Goal: Check status: Check status

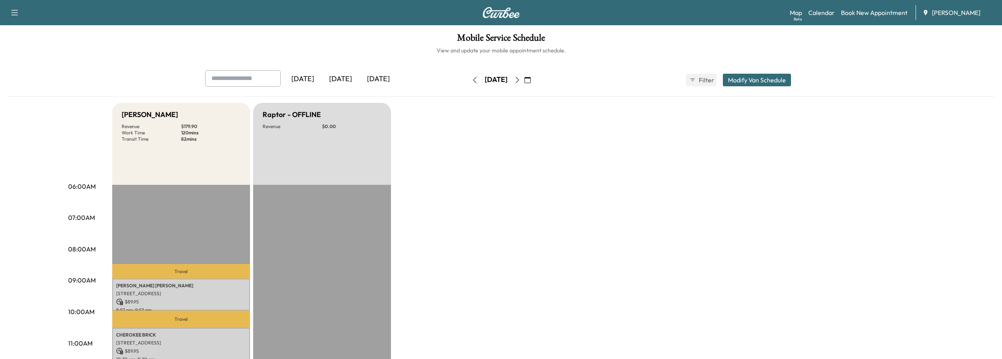
scroll to position [79, 0]
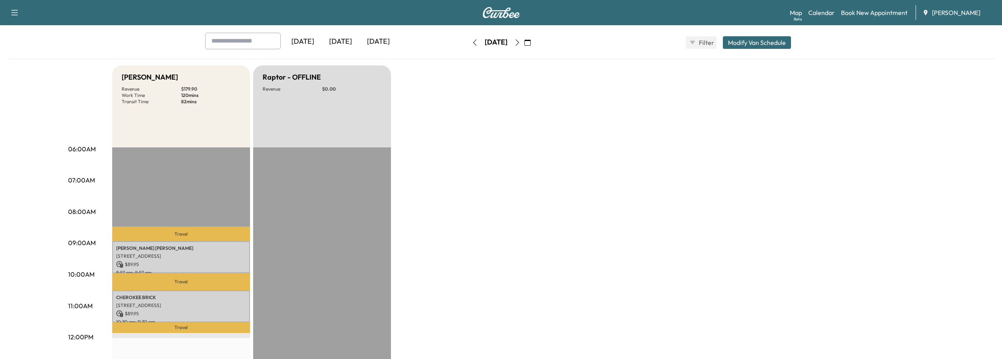
scroll to position [118, 0]
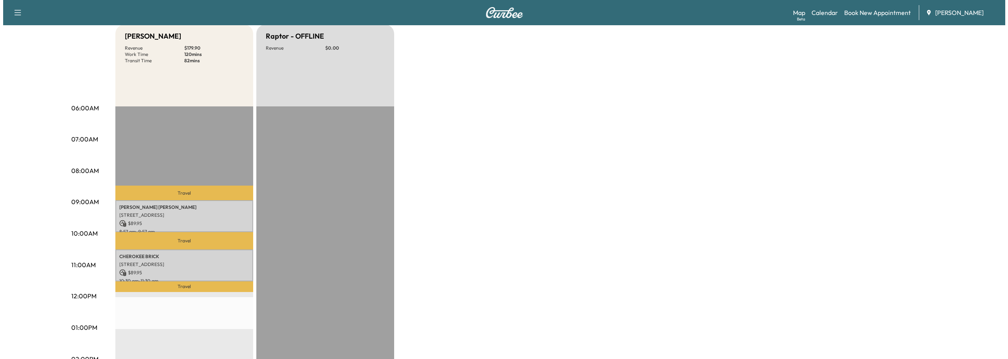
scroll to position [79, 0]
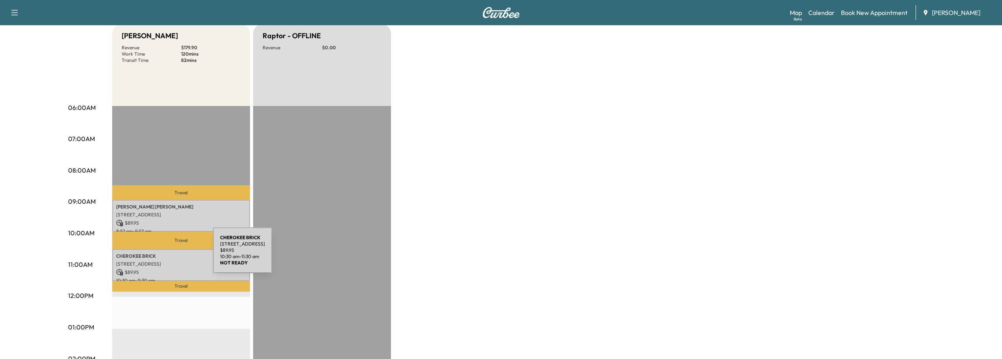
click at [154, 255] on p "CHEROKEE BRICK" at bounding box center [181, 256] width 130 height 6
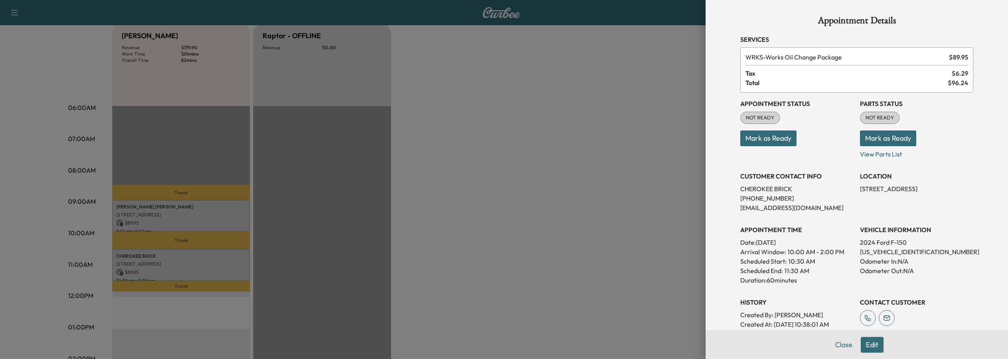
scroll to position [78, 0]
